Goal: Use online tool/utility: Utilize a website feature to perform a specific function

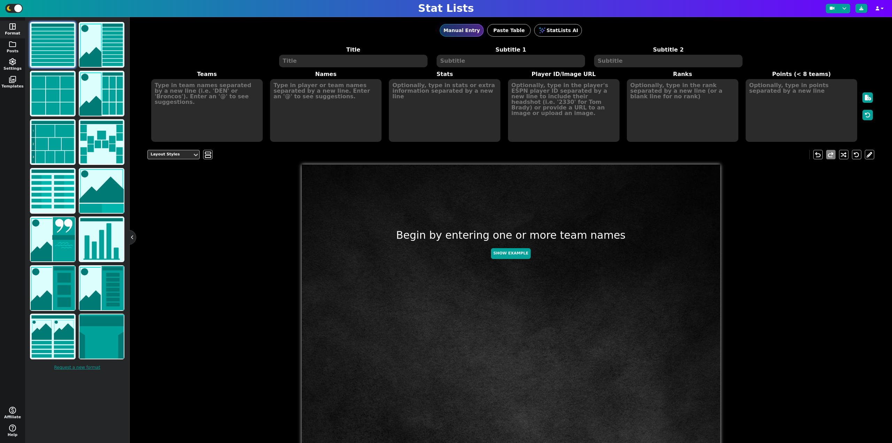
click at [365, 62] on textarea at bounding box center [353, 61] width 148 height 13
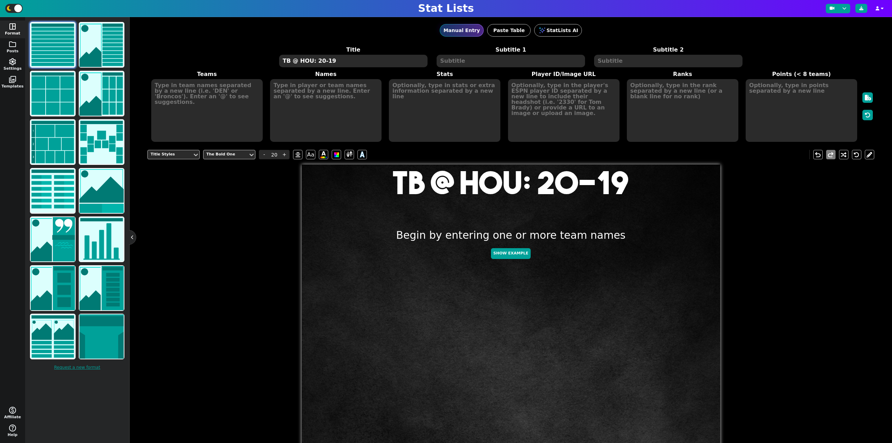
type textarea "TB @ HOU: 20-19"
click at [178, 119] on textarea at bounding box center [207, 110] width 112 height 63
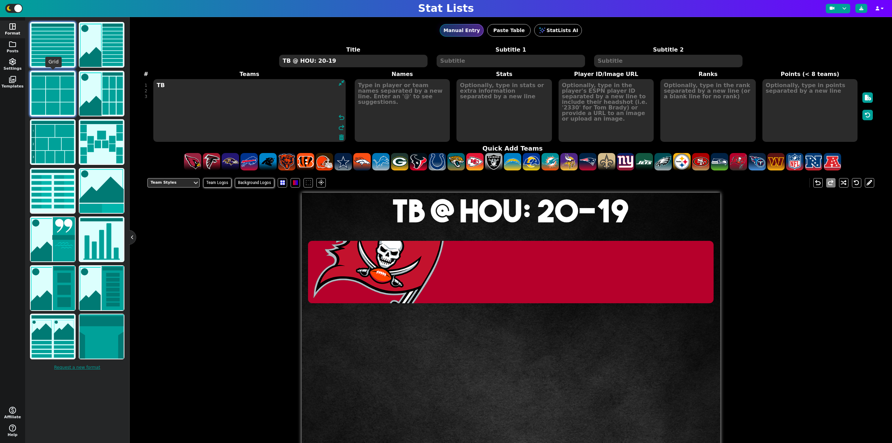
click at [63, 103] on img at bounding box center [53, 93] width 44 height 44
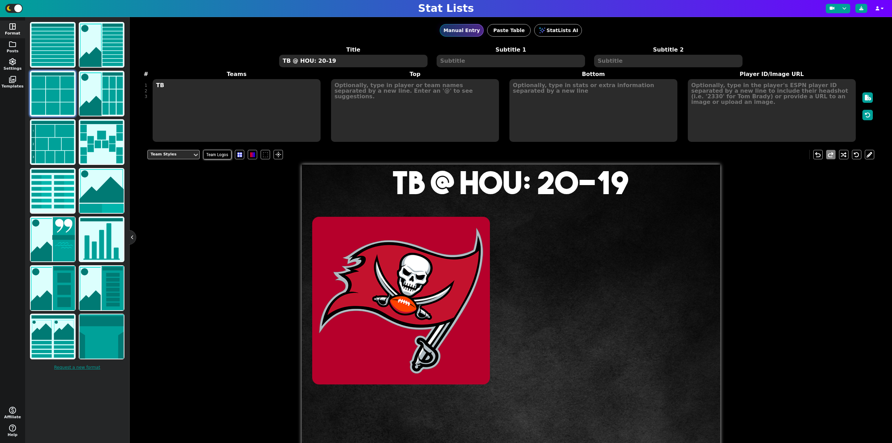
click at [164, 97] on textarea "TB" at bounding box center [237, 110] width 168 height 63
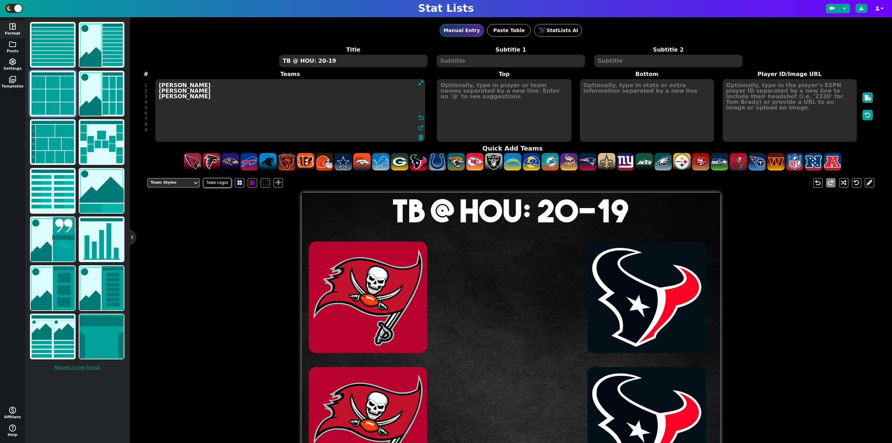
type textarea "[PERSON_NAME] [PERSON_NAME] [PERSON_NAME]"
click at [491, 92] on textarea at bounding box center [504, 110] width 134 height 63
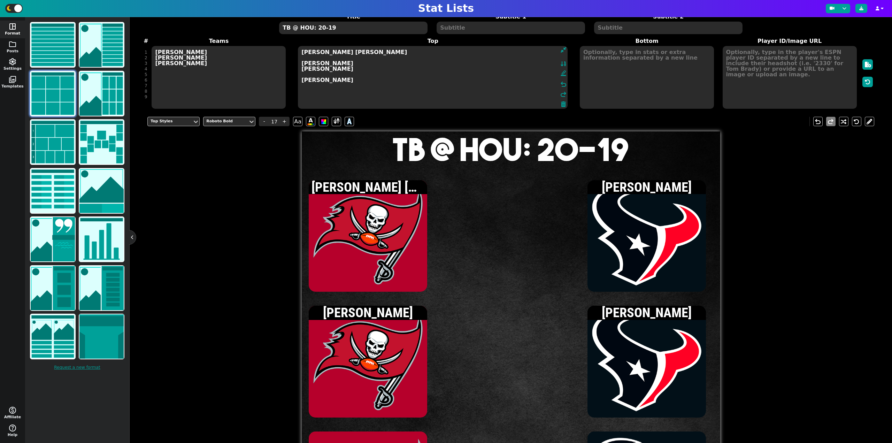
scroll to position [35, 0]
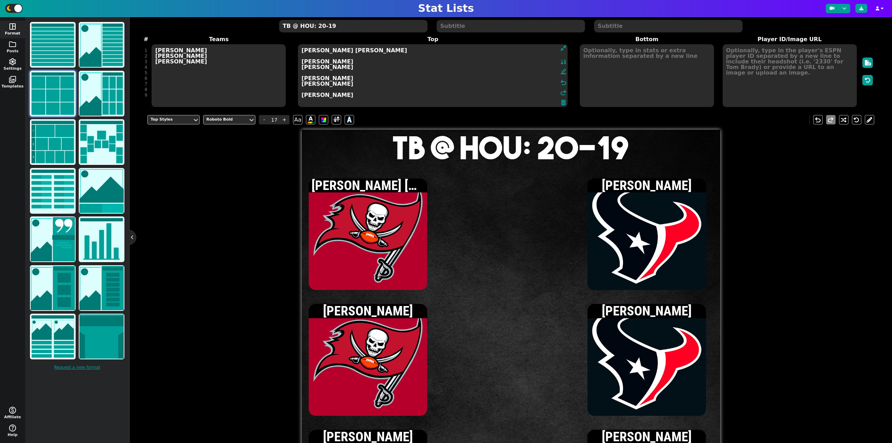
type textarea "[PERSON_NAME] [PERSON_NAME] [PERSON_NAME] [PERSON_NAME] [PERSON_NAME] [PERSON_N…"
click at [751, 60] on textarea at bounding box center [790, 75] width 134 height 63
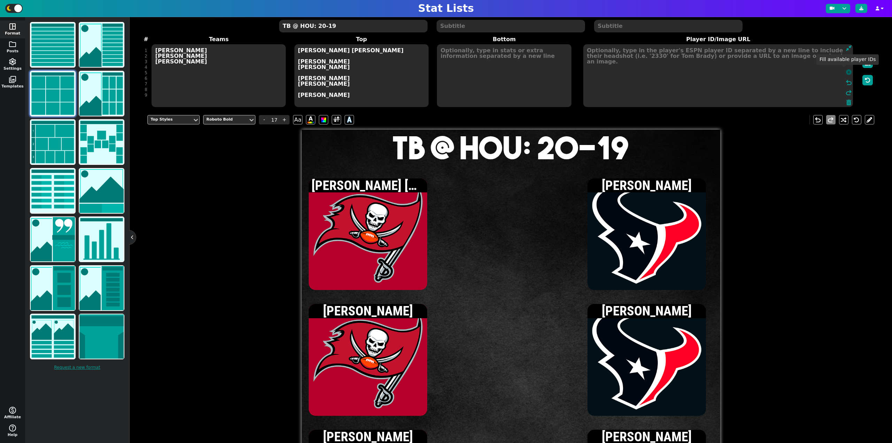
click at [846, 70] on icon at bounding box center [849, 72] width 6 height 6
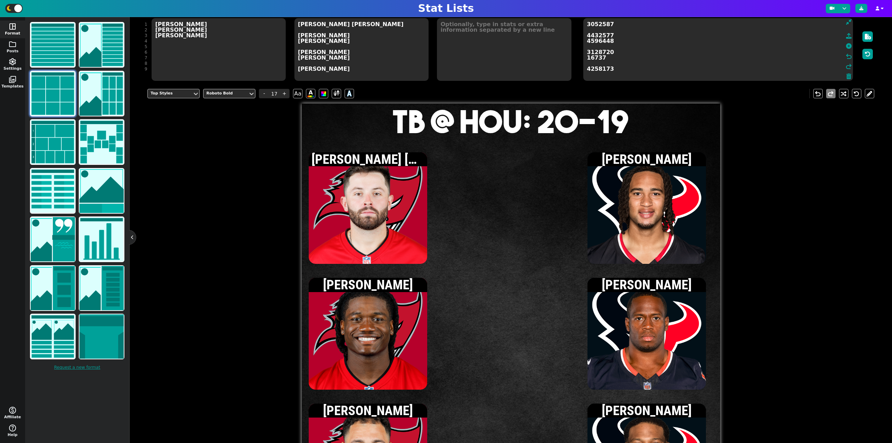
scroll to position [48, 0]
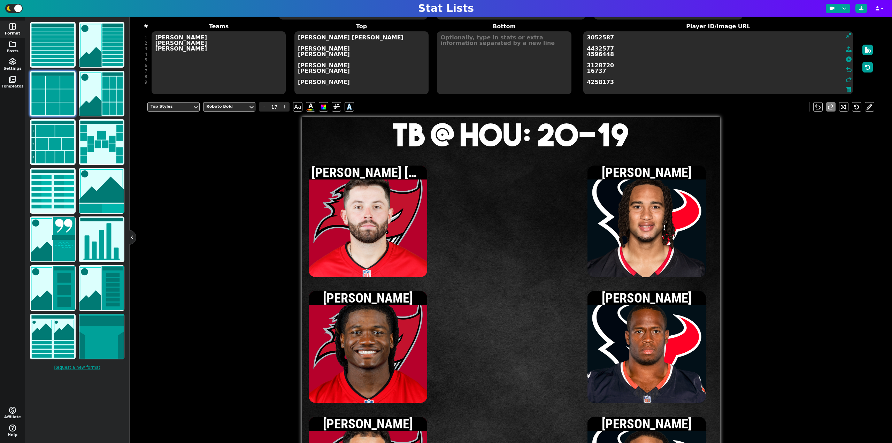
click at [464, 70] on textarea at bounding box center [504, 62] width 134 height 63
type input "15"
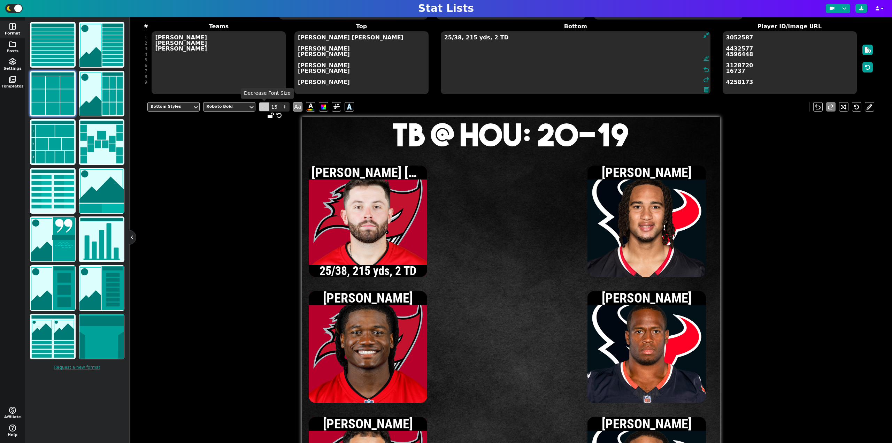
type textarea "25/38, 215 yds, 2 TD"
click at [263, 108] on span "-" at bounding box center [264, 106] width 10 height 9
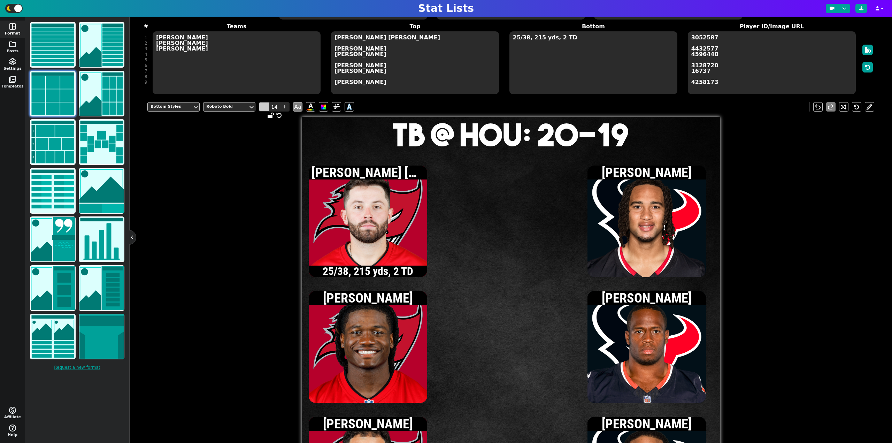
click at [263, 108] on span "-" at bounding box center [264, 106] width 10 height 9
type input "13"
click at [580, 39] on textarea "25/38, 215 yds, 2 TD" at bounding box center [593, 62] width 168 height 63
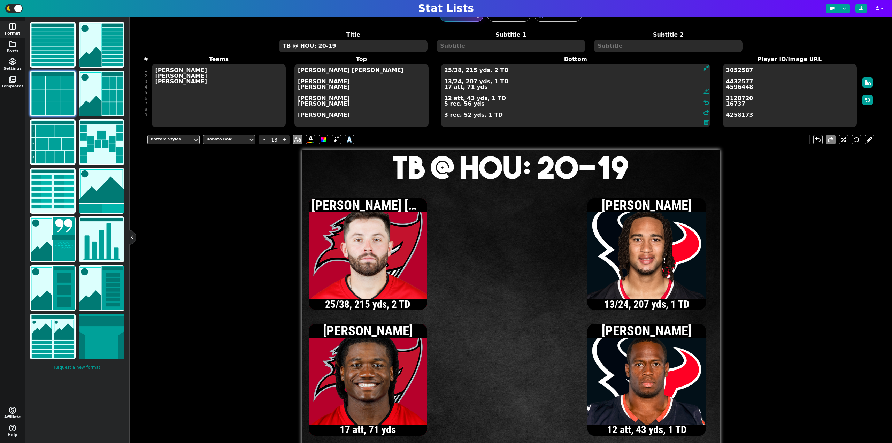
scroll to position [0, 0]
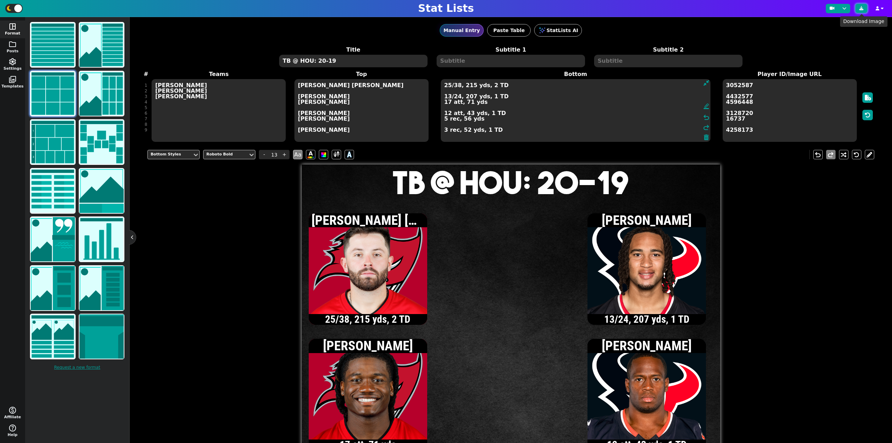
type textarea "25/38, 215 yds, 2 TD 13/24, 207 yds, 1 TD 17 att, 71 yds 12 att, 43 yds, 1 TD 5…"
click at [864, 6] on button at bounding box center [861, 8] width 12 height 9
